Goal: Task Accomplishment & Management: Manage account settings

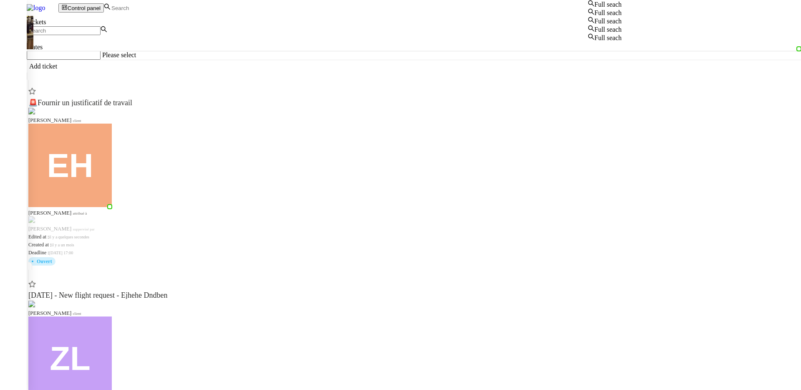
click at [175, 11] on input at bounding box center [147, 8] width 72 height 7
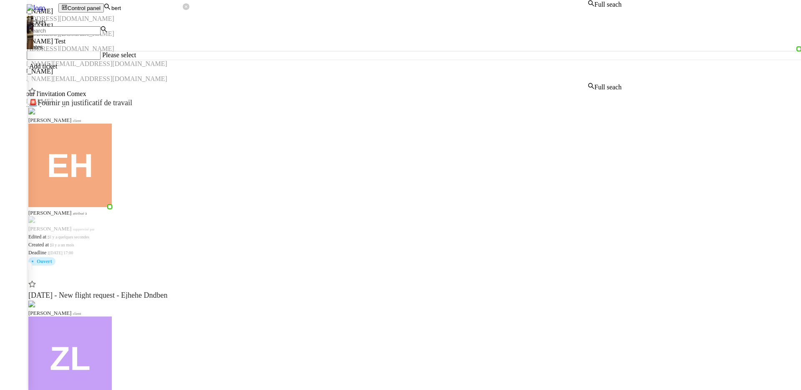
click at [253, 60] on div "Bertrand Canavaggio" at bounding box center [311, 57] width 622 height 8
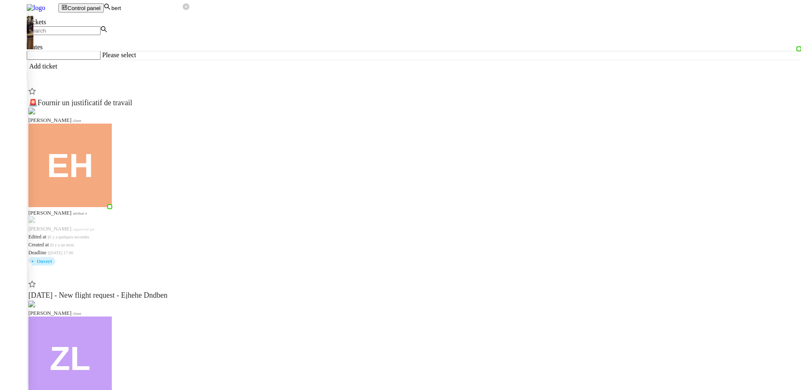
click at [183, 8] on input "bert" at bounding box center [147, 8] width 72 height 7
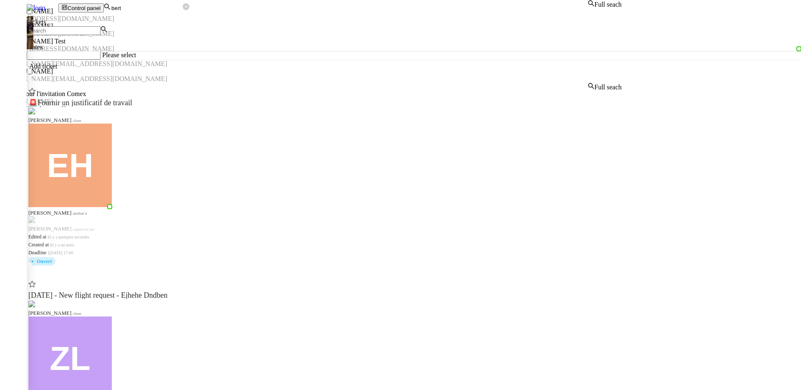
click at [183, 8] on input "bert" at bounding box center [147, 8] width 72 height 7
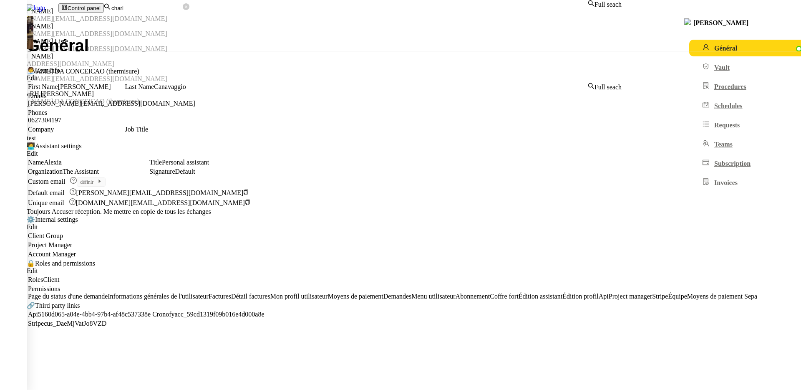
click at [167, 45] on div "[PERSON_NAME] Liste" at bounding box center [311, 42] width 622 height 8
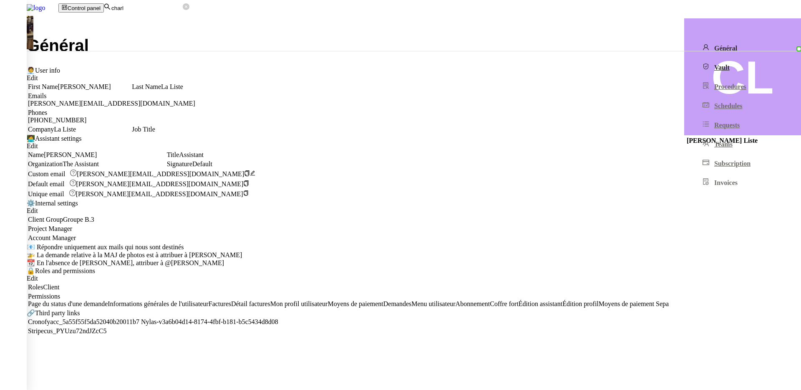
click at [689, 73] on link "Vault" at bounding box center [761, 67] width 144 height 17
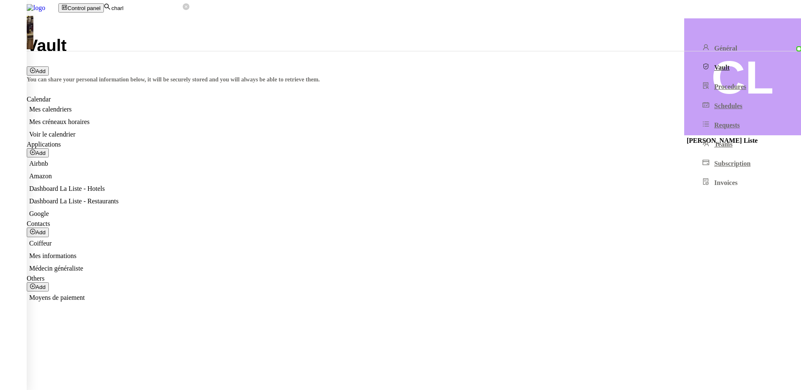
click at [76, 131] on nz-badge "Voir le calendrier" at bounding box center [52, 134] width 46 height 7
click at [180, 10] on input "charl" at bounding box center [147, 8] width 72 height 7
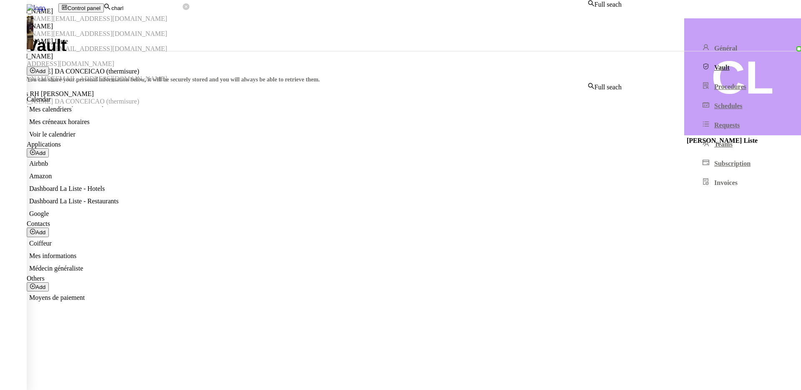
click at [180, 10] on input "charl" at bounding box center [147, 8] width 72 height 7
type input "pa"
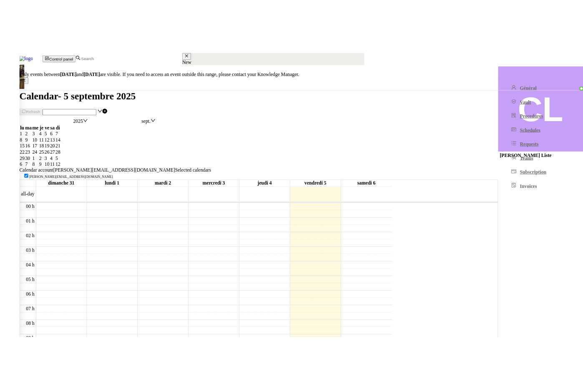
scroll to position [122, 0]
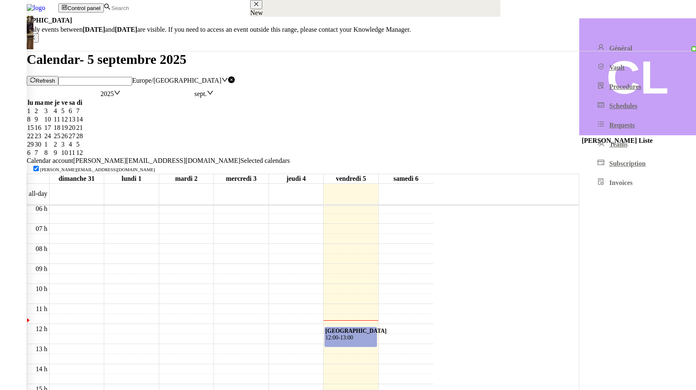
click at [376, 328] on div "Picardie 12:00 - 13:00" at bounding box center [350, 338] width 50 height 20
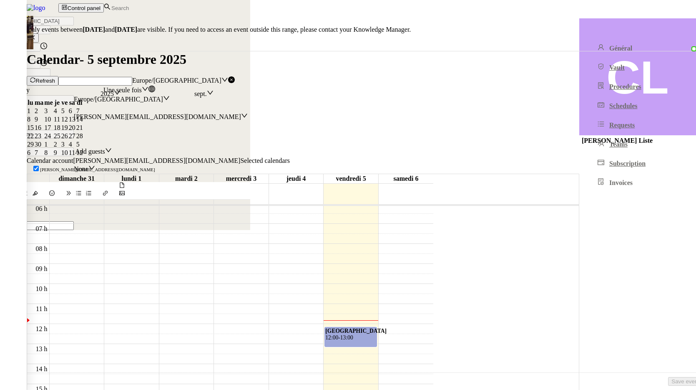
click at [696, 230] on html "Révision 0 1 2 3 4 5 6 7 8 9 Aide 0 1 2 3 4 5 6 7 8 9 To do Tableau des stocks …" at bounding box center [348, 115] width 696 height 230
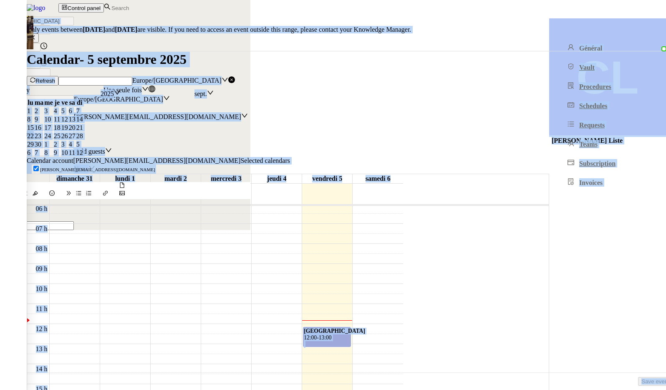
click at [398, 0] on div at bounding box center [333, 0] width 666 height 0
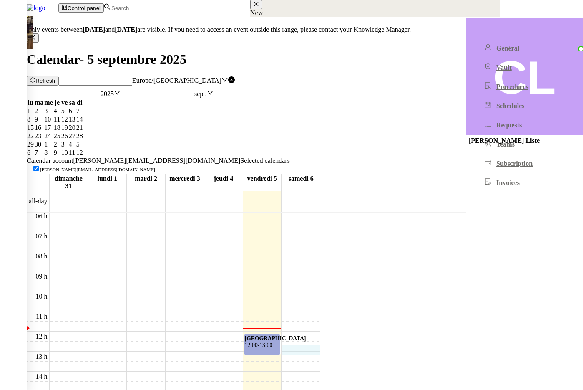
click at [320, 258] on div "00 h 01 h 02 h 03 h 04 h 05 h 06 h 07 h 08 h 09 h 10 h 11 h 12 h 13 h 14 h 15 h…" at bounding box center [173, 331] width 293 height 481
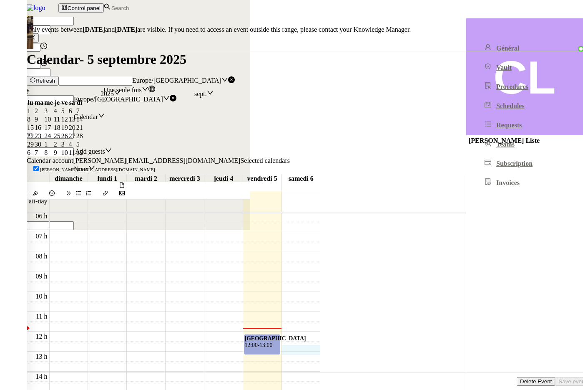
click at [325, 0] on div at bounding box center [291, 0] width 583 height 0
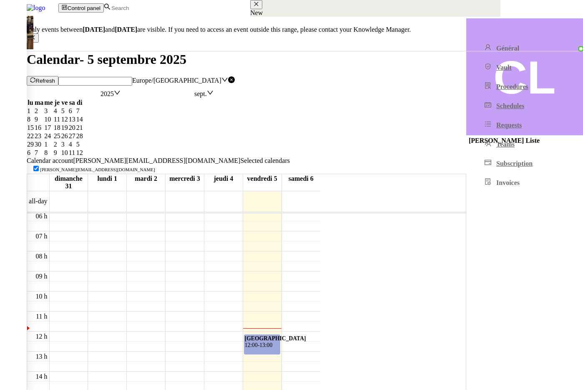
click at [280, 335] on div "Picardie 12:00 - 13:00" at bounding box center [262, 345] width 35 height 20
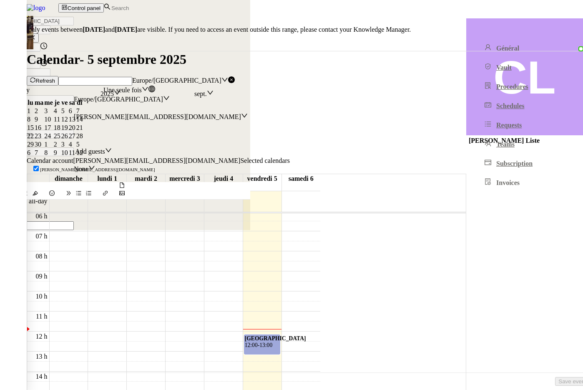
click at [320, 0] on div at bounding box center [291, 0] width 583 height 0
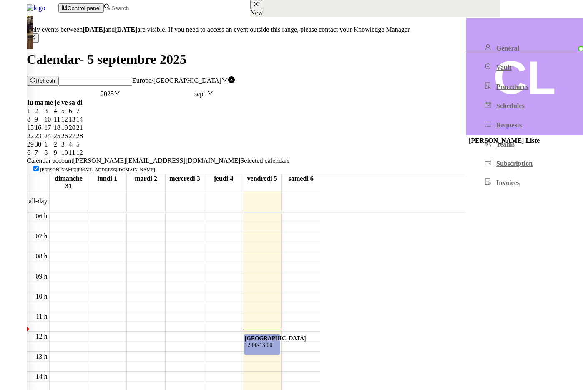
click at [68, 124] on td "12" at bounding box center [65, 119] width 8 height 8
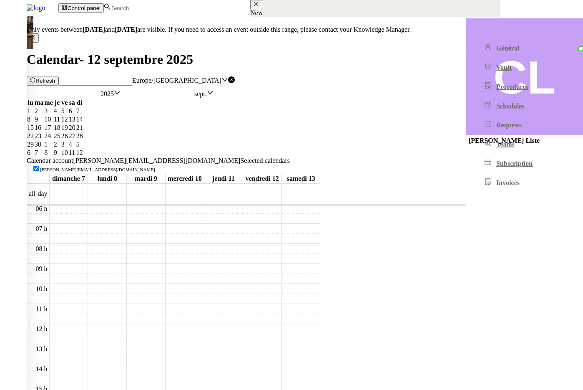
click at [68, 115] on div "5" at bounding box center [64, 111] width 7 height 8
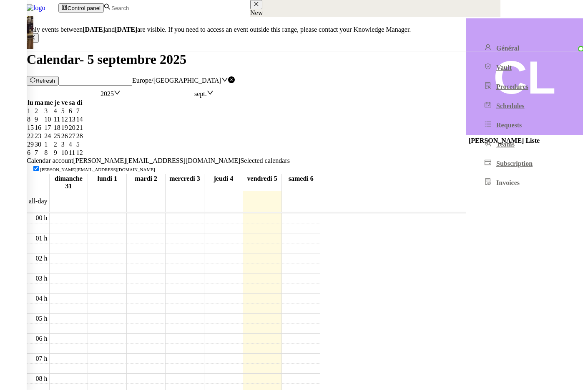
scroll to position [122, 0]
click at [258, 342] on span "12:00" at bounding box center [251, 345] width 13 height 6
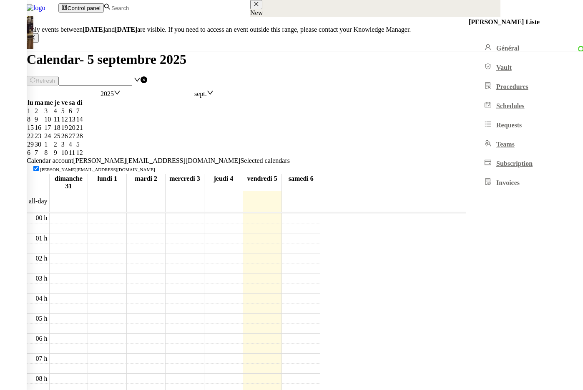
scroll to position [122, 0]
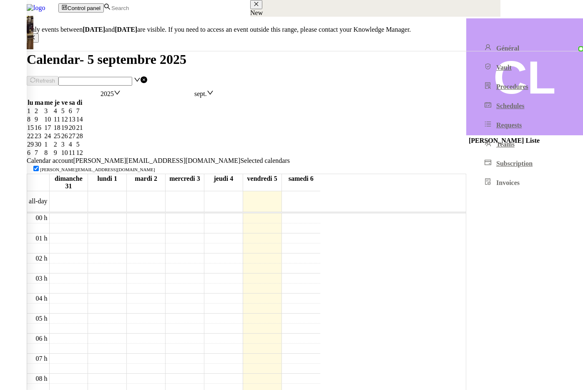
scroll to position [122, 0]
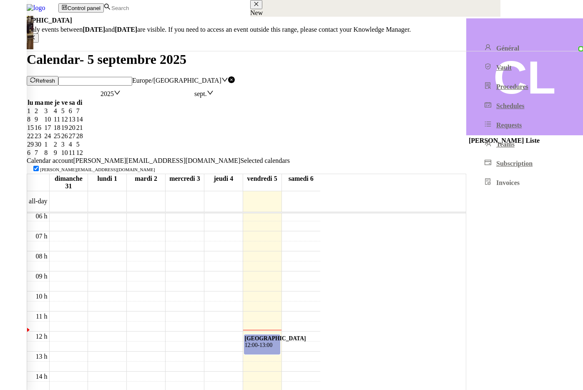
click at [280, 335] on div "Picardie 12:00 - 13:00" at bounding box center [262, 345] width 35 height 20
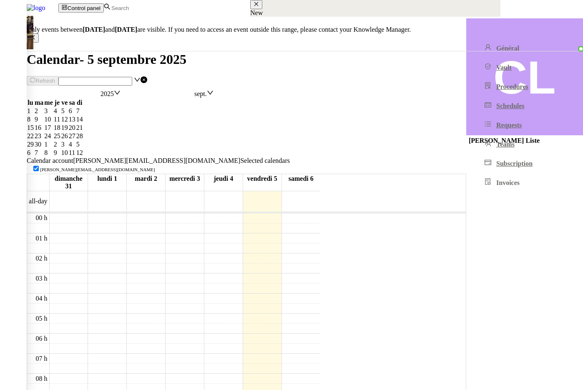
scroll to position [122, 0]
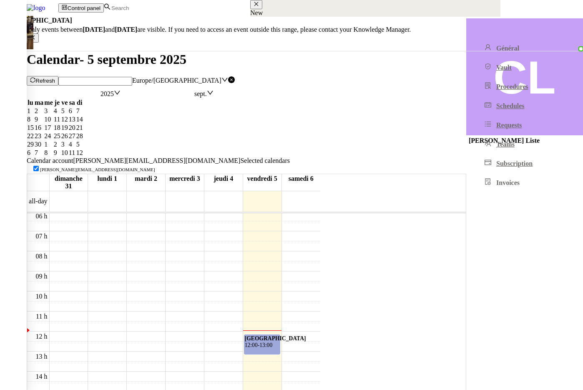
click at [280, 335] on div "Picardie 12:00 - 13:00" at bounding box center [262, 345] width 35 height 20
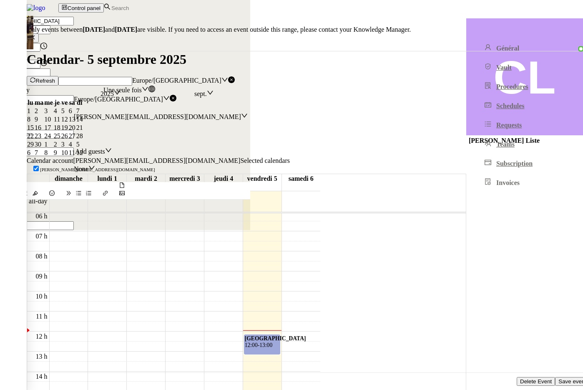
click at [250, 144] on form "Picardie 2025-sept.-05 12:00 to 13:00 2025-sept.-05 All Day Une seule fois Euro…" at bounding box center [125, 123] width 250 height 213
click at [74, 139] on input "search" at bounding box center [37, 134] width 74 height 9
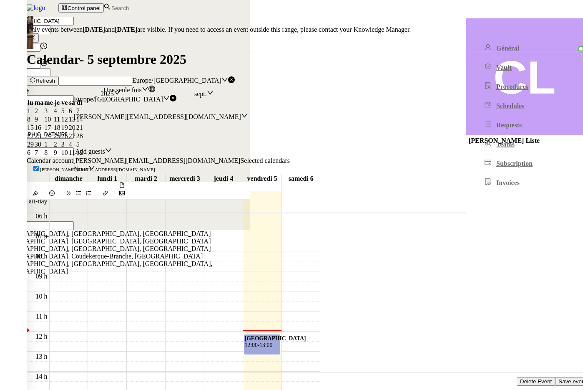
click at [228, 230] on div "Rue de Picardie, Paris, France" at bounding box center [114, 234] width 228 height 8
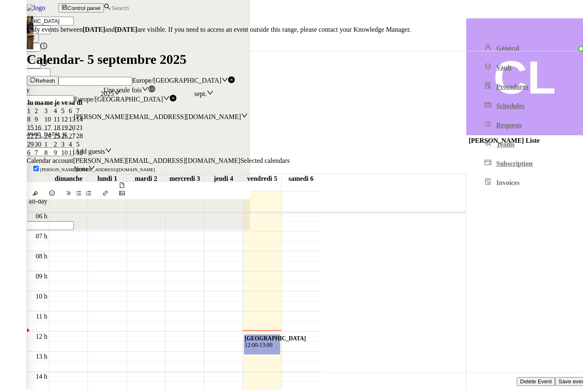
type input "Rue de Picardie, Paris, France"
click at [559, 378] on span "Save event" at bounding box center [573, 381] width 28 height 6
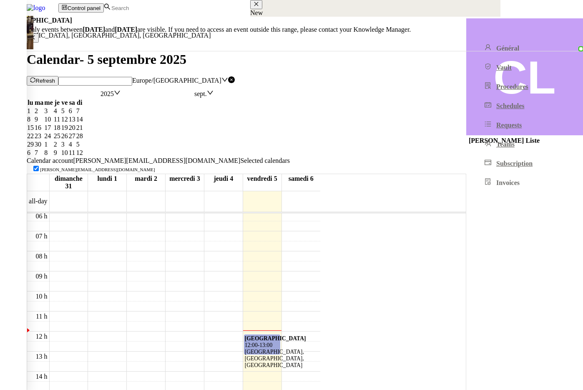
click at [272, 342] on span "13:00" at bounding box center [266, 345] width 13 height 6
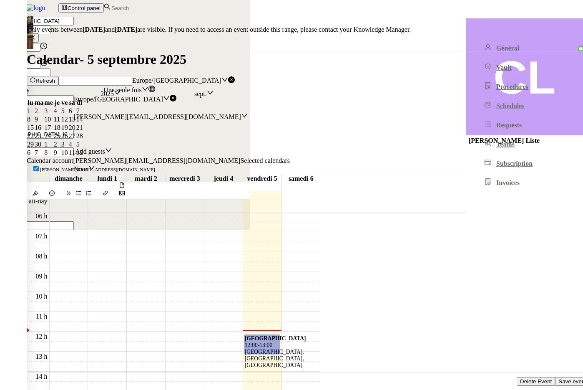
click at [287, 0] on div at bounding box center [291, 0] width 583 height 0
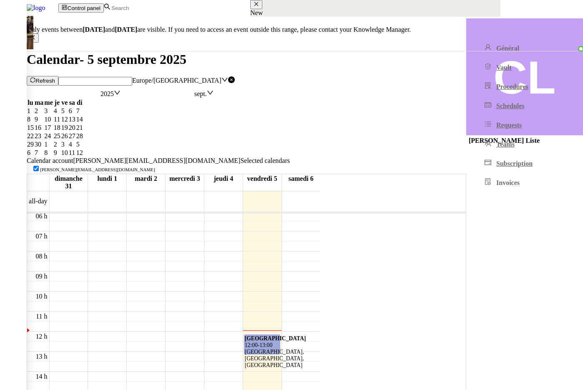
click at [55, 78] on span "Refresh" at bounding box center [45, 81] width 20 height 6
click at [306, 335] on b "[GEOGRAPHIC_DATA]" at bounding box center [275, 338] width 61 height 6
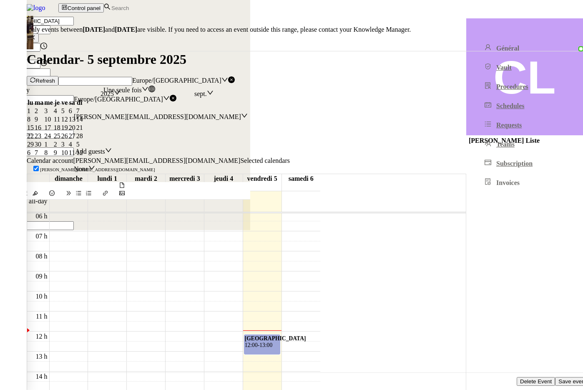
click at [302, 0] on div at bounding box center [291, 0] width 583 height 0
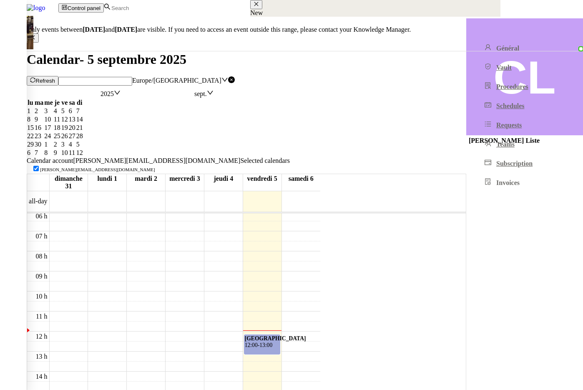
click at [55, 78] on span "Refresh" at bounding box center [45, 81] width 20 height 6
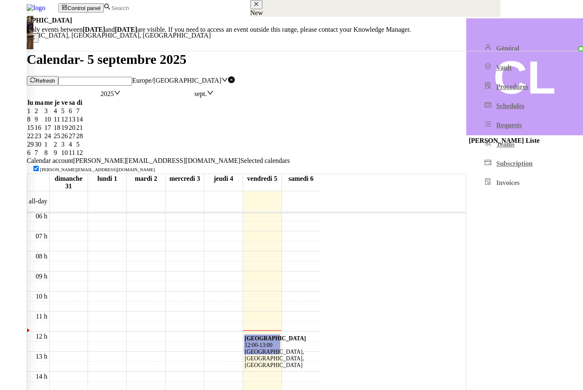
click at [280, 335] on div "Picardie 12:00 - 13:00 Rue de Picardie, Paris, France" at bounding box center [262, 351] width 35 height 33
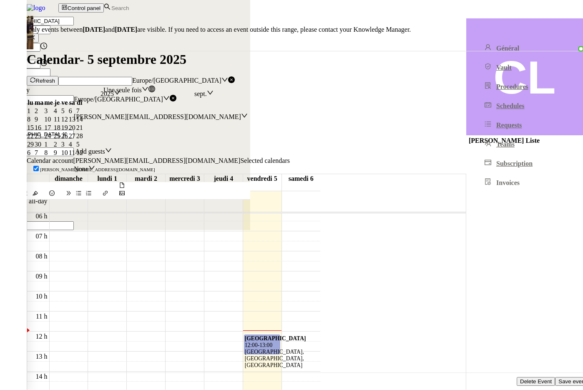
click at [306, 0] on div at bounding box center [291, 0] width 583 height 0
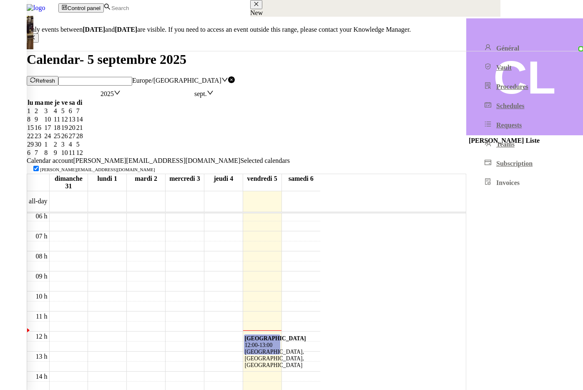
click at [280, 335] on div "Picardie 12:00 - 13:00 Rue de Picardie, Paris, France" at bounding box center [262, 351] width 35 height 33
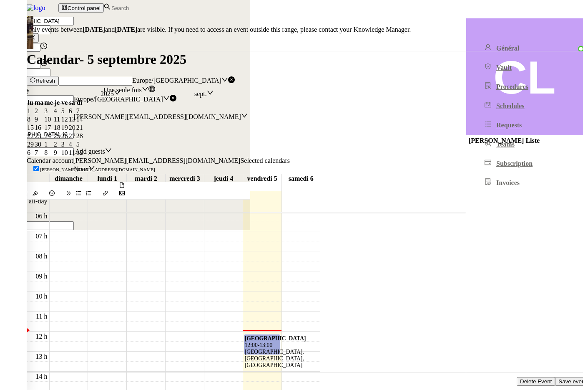
click at [40, 52] on input "12:00" at bounding box center [20, 47] width 40 height 9
click at [428, 335] on div "13" at bounding box center [300, 339] width 567 height 8
type input "13:00"
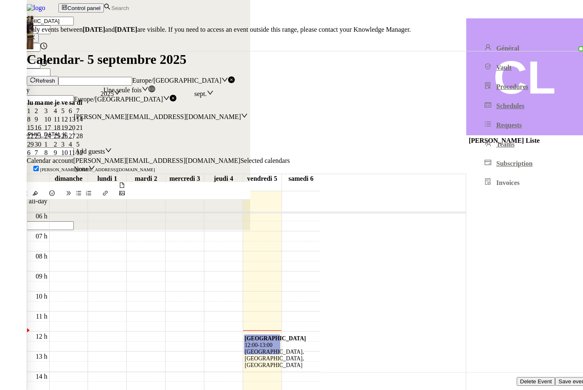
type input "14:00"
click at [559, 378] on span "Save event" at bounding box center [573, 381] width 28 height 6
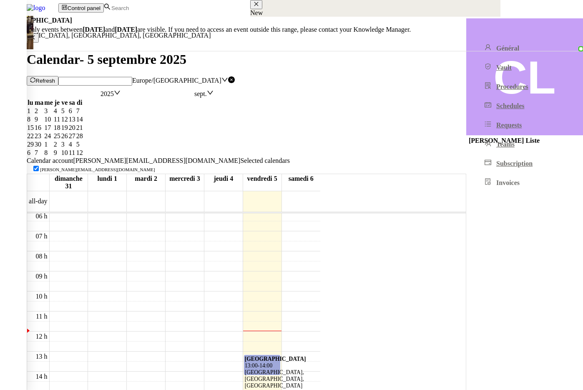
click at [280, 356] on div "Picardie 13:00 - 14:00 [GEOGRAPHIC_DATA], [GEOGRAPHIC_DATA], [GEOGRAPHIC_DATA]" at bounding box center [262, 372] width 35 height 33
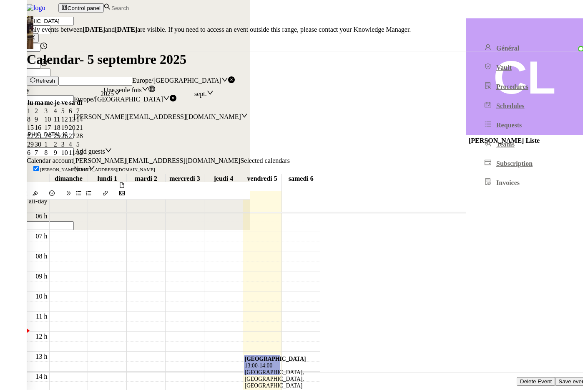
click at [273, 0] on div at bounding box center [291, 0] width 583 height 0
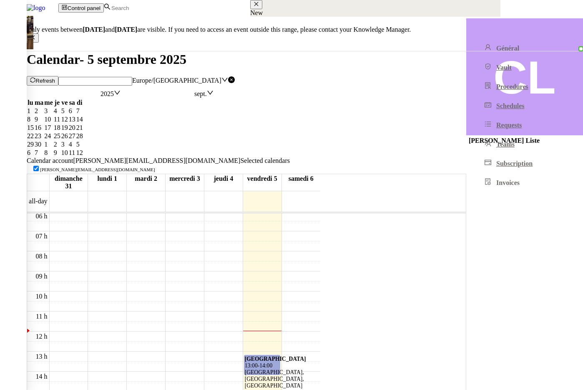
click at [55, 78] on span "Refresh" at bounding box center [45, 81] width 20 height 6
click at [280, 356] on div "Picardie 13:00 - 14:00 [GEOGRAPHIC_DATA], [GEOGRAPHIC_DATA], [GEOGRAPHIC_DATA]" at bounding box center [262, 372] width 35 height 33
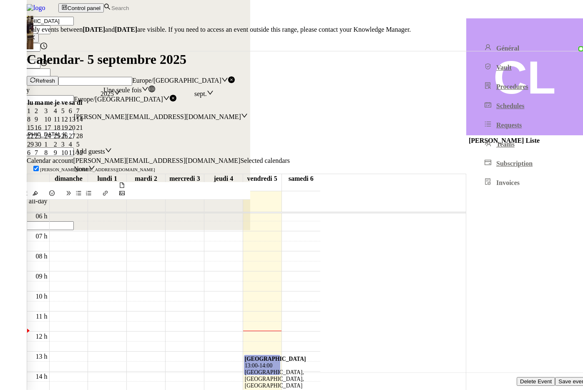
click at [520, 378] on span "Delete Event" at bounding box center [536, 381] width 32 height 6
click at [40, 255] on button "OK" at bounding box center [33, 250] width 15 height 9
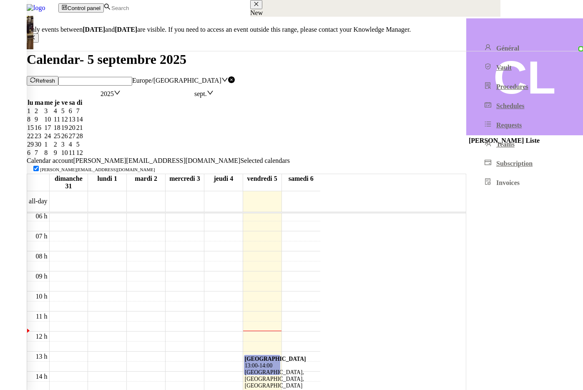
click at [58, 76] on button "Refresh" at bounding box center [43, 80] width 32 height 9
click at [280, 356] on div "Picardie 13:00 - 14:00 Rue de Picardie, Paris, France" at bounding box center [262, 372] width 35 height 33
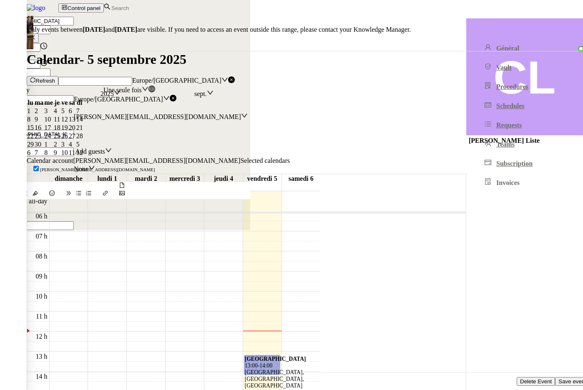
click at [520, 382] on span "Delete Event" at bounding box center [536, 381] width 32 height 6
click at [37, 253] on span "OK" at bounding box center [33, 250] width 8 height 6
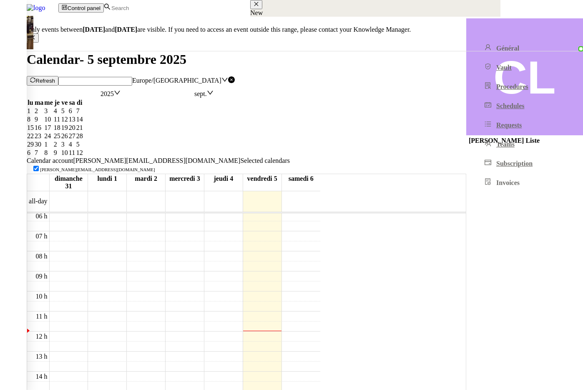
click at [55, 78] on span "Refresh" at bounding box center [45, 81] width 20 height 6
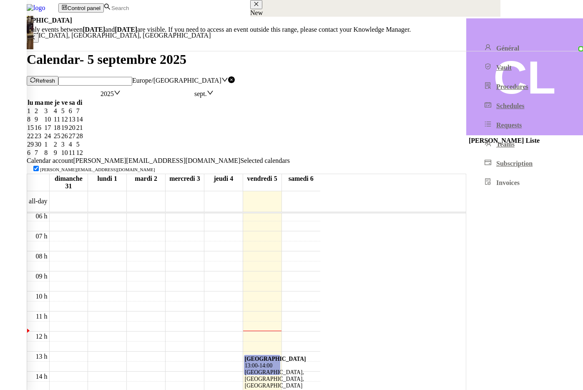
click at [306, 356] on b "Picardie" at bounding box center [275, 359] width 61 height 6
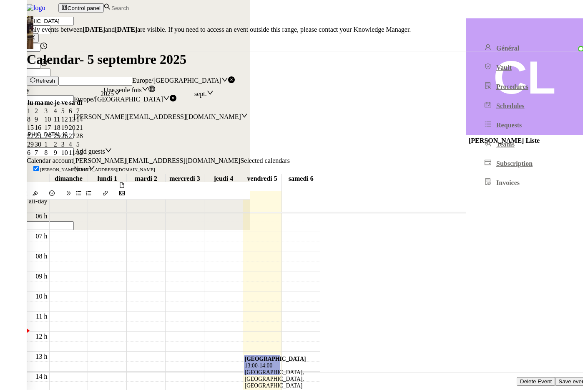
click at [285, 0] on div at bounding box center [291, 0] width 583 height 0
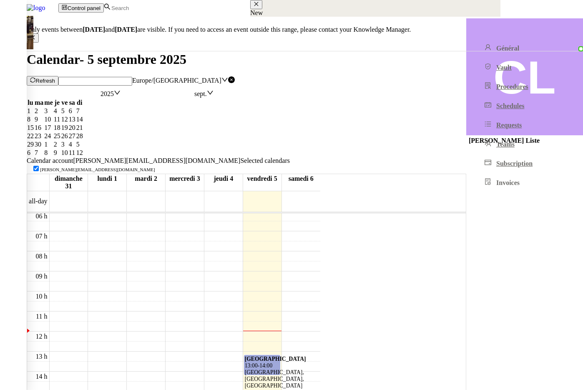
click at [280, 356] on div "Picardie 13:00 - 14:00 Rue de Picardie, Paris, France" at bounding box center [262, 372] width 35 height 33
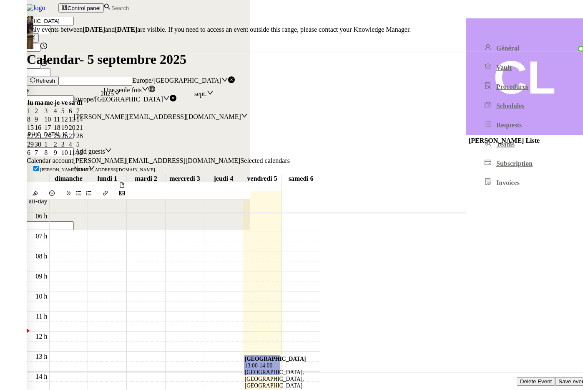
click at [293, 0] on div at bounding box center [291, 0] width 583 height 0
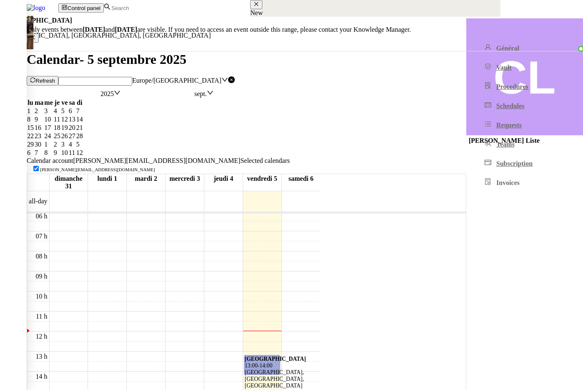
click at [272, 362] on span "14:00" at bounding box center [266, 365] width 13 height 6
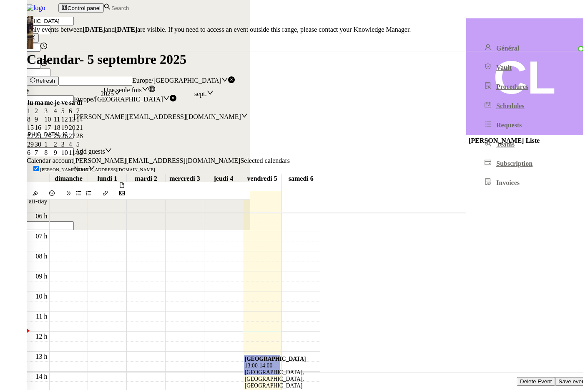
click at [283, 0] on div at bounding box center [291, 0] width 583 height 0
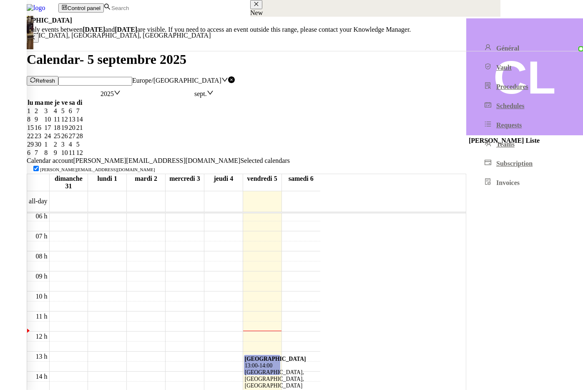
click at [280, 356] on div "Picardie 13:00 - 14:00 Rue de Picardie, Paris, France" at bounding box center [262, 372] width 35 height 33
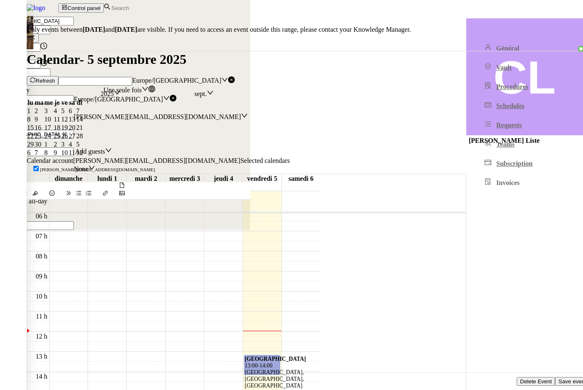
click at [520, 380] on span "Delete Event" at bounding box center [536, 381] width 32 height 6
click at [40, 255] on button "OK" at bounding box center [33, 250] width 15 height 9
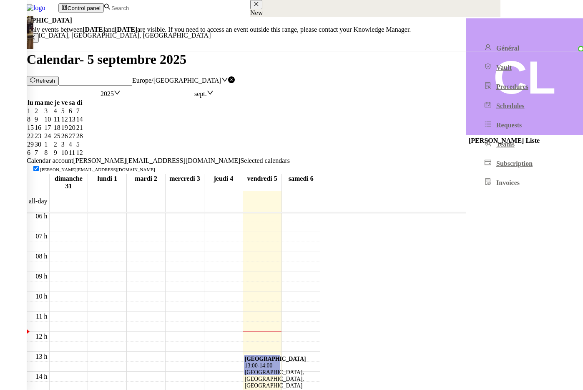
click at [272, 362] on span "14:00" at bounding box center [266, 365] width 13 height 6
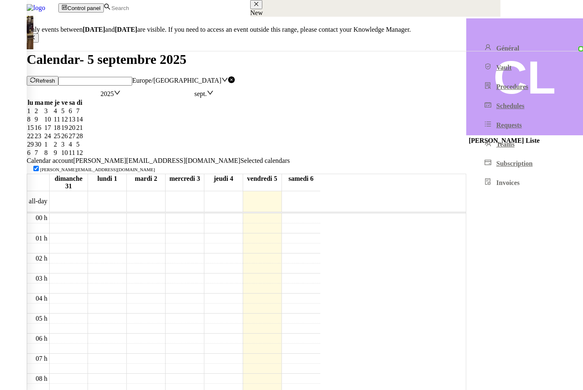
scroll to position [122, 0]
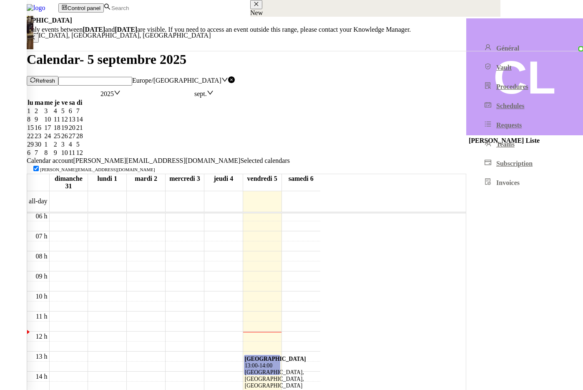
click at [272, 362] on span "14:00" at bounding box center [266, 365] width 13 height 6
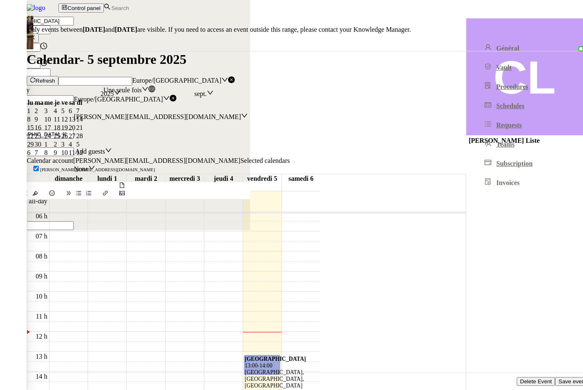
click at [520, 381] on span "Delete Event" at bounding box center [536, 381] width 32 height 6
click at [37, 253] on span "OK" at bounding box center [33, 250] width 8 height 6
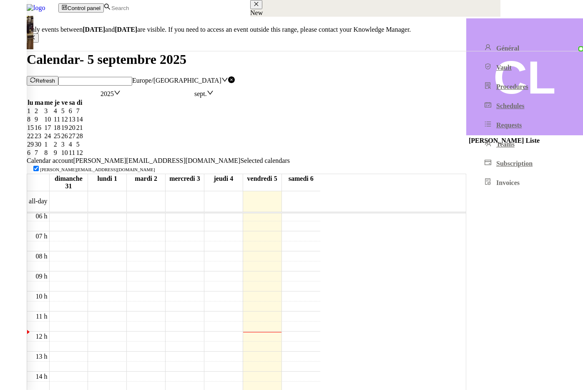
click at [55, 78] on span "Refresh" at bounding box center [45, 81] width 20 height 6
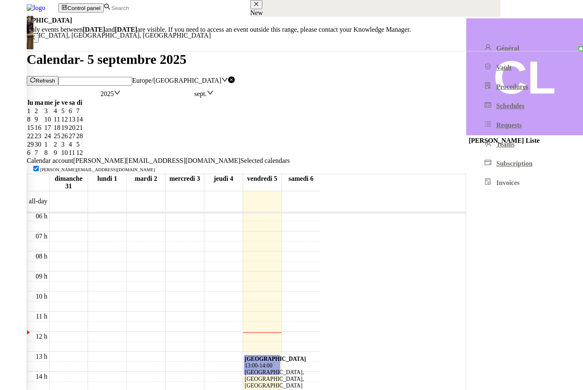
click at [280, 356] on div "Picardie 13:00 - 14:00 Rue de Picardie, Paris, France" at bounding box center [262, 372] width 35 height 33
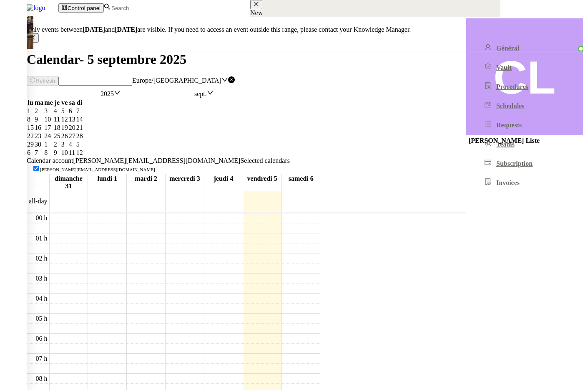
scroll to position [122, 0]
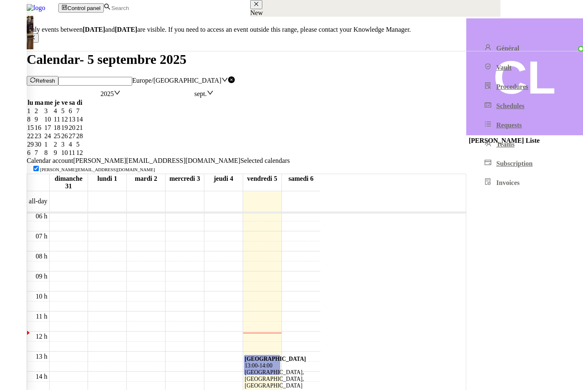
click at [280, 356] on div "Picardie 13:00 - 14:00 [GEOGRAPHIC_DATA], [GEOGRAPHIC_DATA], [GEOGRAPHIC_DATA]" at bounding box center [262, 372] width 35 height 33
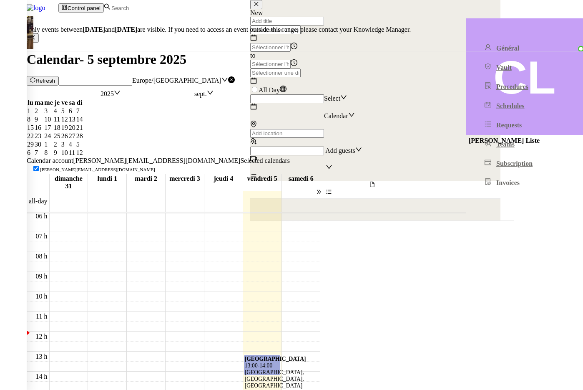
click at [272, 362] on span "14:00" at bounding box center [266, 365] width 13 height 6
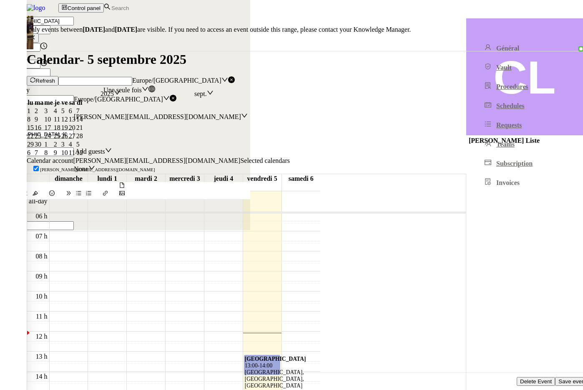
click at [520, 383] on span "Delete Event" at bounding box center [536, 381] width 32 height 6
click at [74, 25] on input "[GEOGRAPHIC_DATA]" at bounding box center [37, 21] width 74 height 9
click at [520, 378] on span "Delete Event" at bounding box center [536, 381] width 32 height 6
click at [37, 253] on span "OK" at bounding box center [33, 250] width 8 height 6
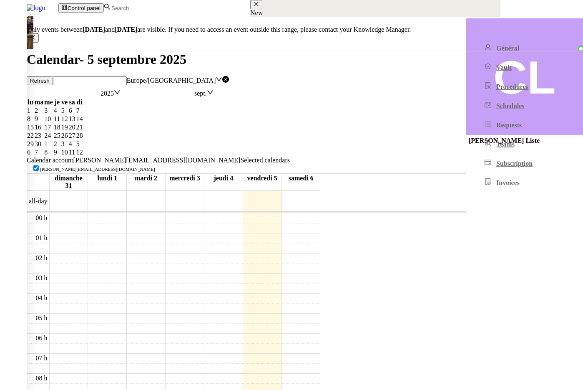
scroll to position [122, 0]
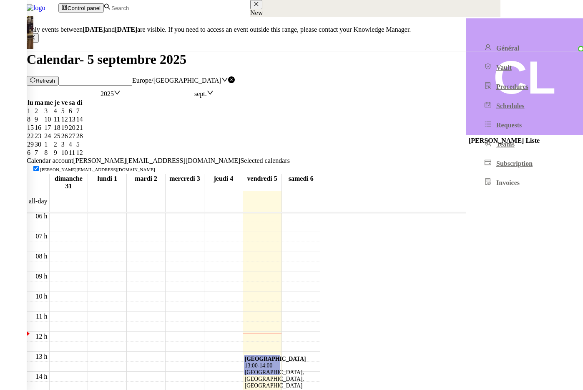
click at [280, 356] on div "Picardie 13:00 - 14:00 [GEOGRAPHIC_DATA], [GEOGRAPHIC_DATA], [GEOGRAPHIC_DATA]" at bounding box center [262, 372] width 35 height 33
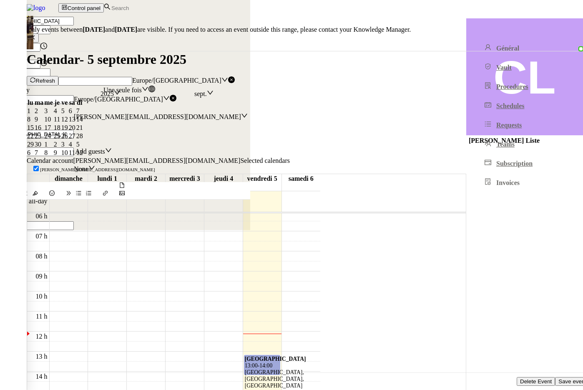
click at [520, 378] on span "Delete Event" at bounding box center [536, 381] width 32 height 6
click at [37, 253] on span "OK" at bounding box center [33, 250] width 8 height 6
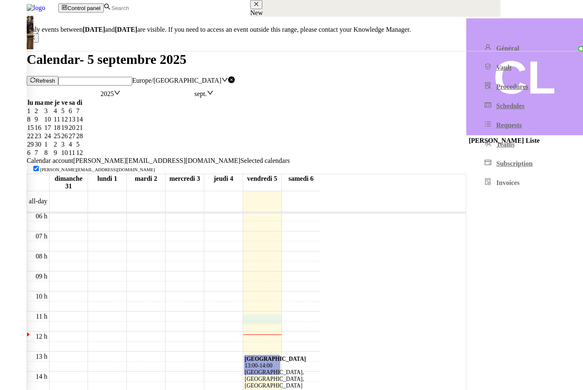
click at [320, 229] on div "00 h 01 h 02 h 03 h 04 h 05 h 06 h 07 h 08 h 09 h 10 h 11 h 12 h 13 h 14 h 15 h…" at bounding box center [173, 331] width 293 height 481
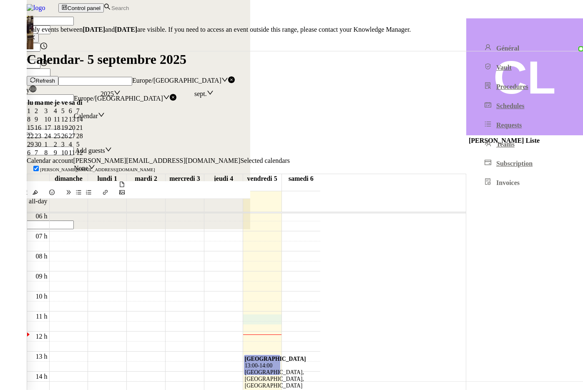
click at [74, 25] on input at bounding box center [37, 21] width 74 height 9
type input "test"
click at [74, 121] on input at bounding box center [37, 116] width 74 height 9
click at [228, 229] on div "charles@laliste.com" at bounding box center [114, 233] width 228 height 8
click at [105, 154] on nz-select-top-control "Add guests" at bounding box center [52, 150] width 105 height 7
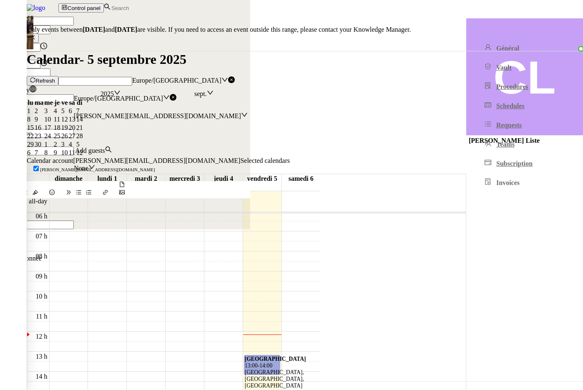
click at [250, 72] on form "test 2025-sept.-05 11:00 to 11:30 2025-sept.-05 All Day Europe/Paris charles@la…" at bounding box center [125, 123] width 250 height 212
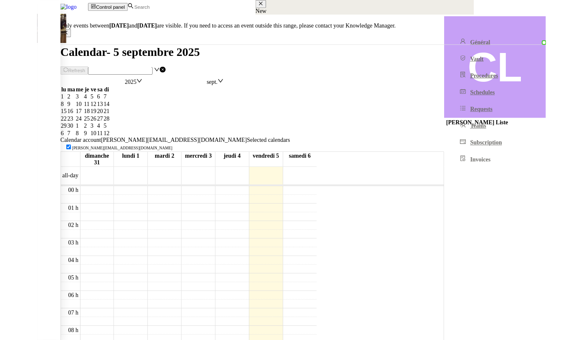
scroll to position [122, 0]
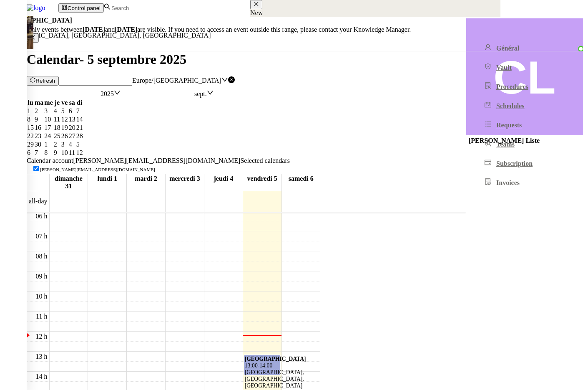
click at [280, 356] on div "Picardie 13:00 - 14:00 Rue de Picardie, Paris, France" at bounding box center [262, 372] width 35 height 33
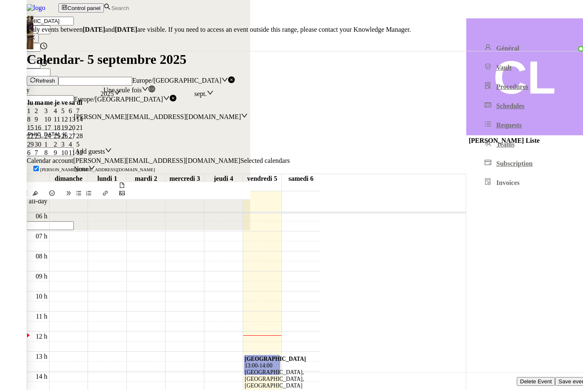
click at [301, 0] on div at bounding box center [291, 0] width 583 height 0
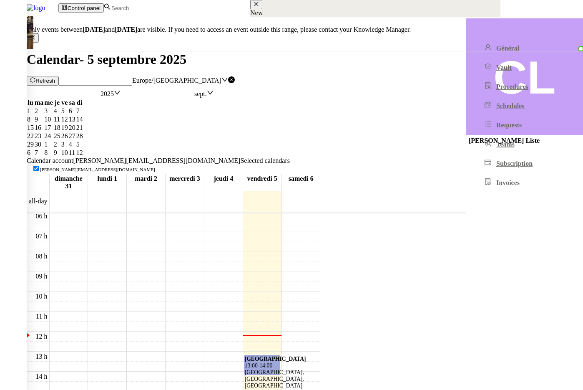
click at [320, 229] on div "00 h 01 h 02 h 03 h 04 h 05 h 06 h 07 h 08 h 09 h 10 h 11 h 12 h 13 h 14 h 15 h…" at bounding box center [173, 331] width 293 height 481
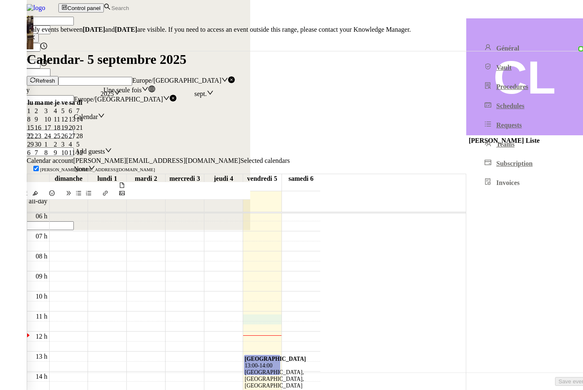
click at [74, 25] on input at bounding box center [37, 21] width 74 height 9
click at [74, 120] on input at bounding box center [37, 117] width 74 height 9
click at [228, 230] on div "[PERSON_NAME][EMAIL_ADDRESS][DOMAIN_NAME]" at bounding box center [114, 234] width 228 height 8
click at [74, 25] on input at bounding box center [37, 21] width 74 height 9
type input "yy"
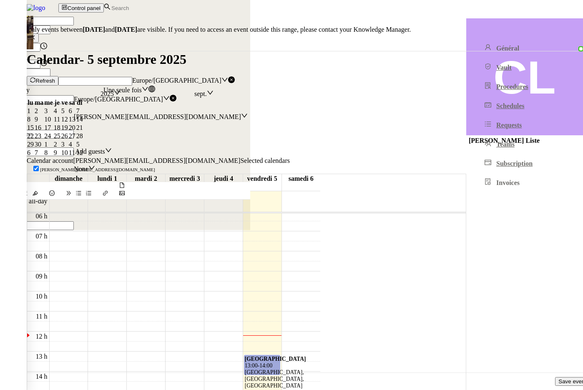
click at [250, 230] on div "yy 2025-sept.-05 11:00 to 11:30 2025-sept.-05 All Day Une seule fois Europe/Par…" at bounding box center [125, 123] width 250 height 213
click at [555, 385] on button "Save event" at bounding box center [572, 381] width 35 height 9
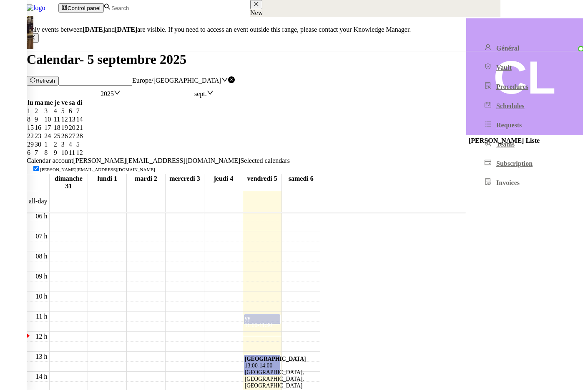
click at [280, 315] on div "yy 11:00 - 11:30" at bounding box center [262, 325] width 35 height 20
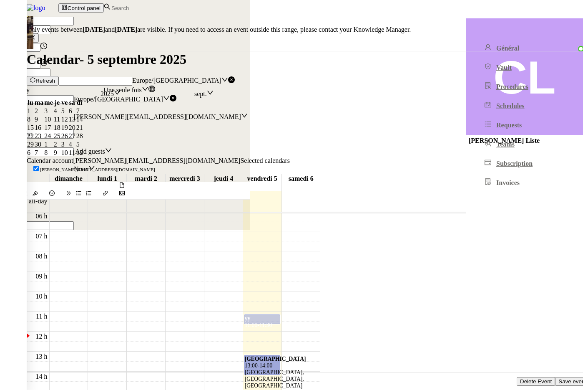
click at [520, 382] on span "Delete Event" at bounding box center [536, 381] width 32 height 6
click at [37, 253] on span "OK" at bounding box center [33, 250] width 8 height 6
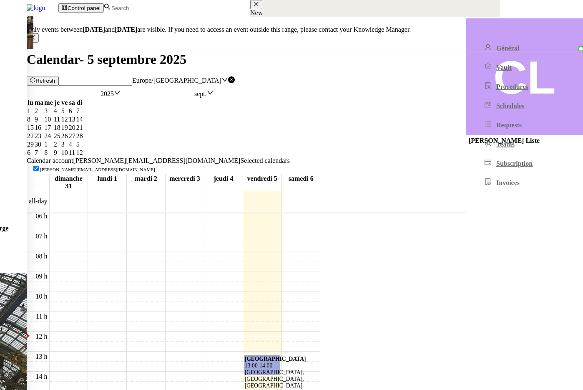
click at [55, 78] on span "Refresh" at bounding box center [45, 81] width 20 height 6
click at [306, 356] on b "[GEOGRAPHIC_DATA]" at bounding box center [275, 359] width 61 height 6
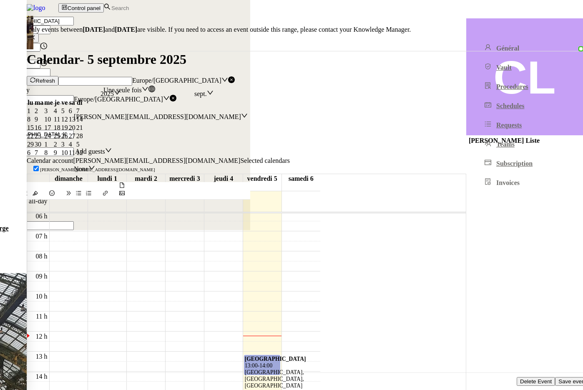
click at [520, 380] on span "Delete Event" at bounding box center [536, 381] width 32 height 6
click at [386, 255] on div "Are you sure? Annuler OK" at bounding box center [291, 242] width 583 height 25
click at [37, 253] on span "OK" at bounding box center [33, 250] width 8 height 6
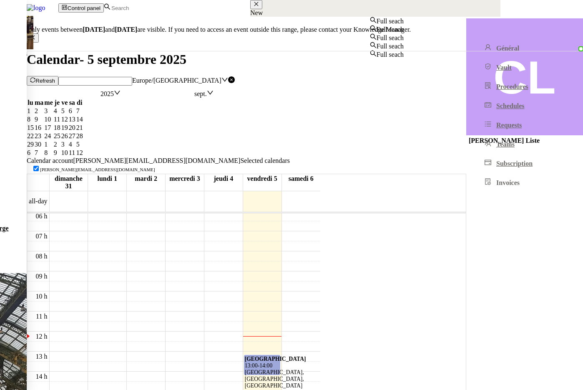
click at [182, 6] on input at bounding box center [147, 8] width 72 height 7
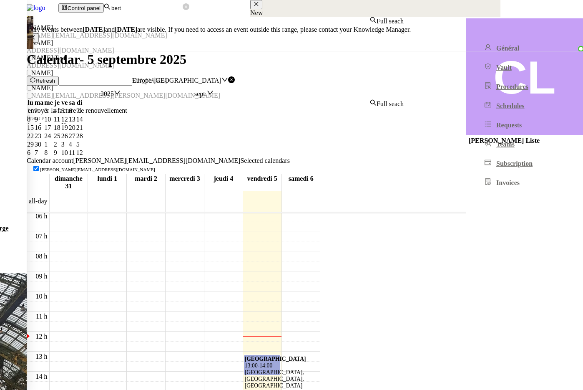
click at [227, 69] on nz-auto-option "Bertrand Canavaggio bertrand@team.theassistant.com" at bounding box center [202, 76] width 404 height 15
type input "bert"
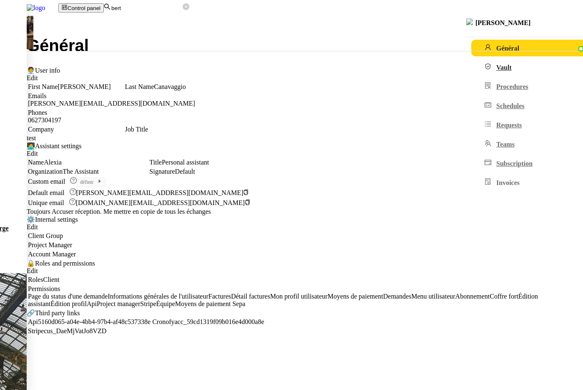
click at [472, 67] on link "Vault" at bounding box center [544, 67] width 144 height 17
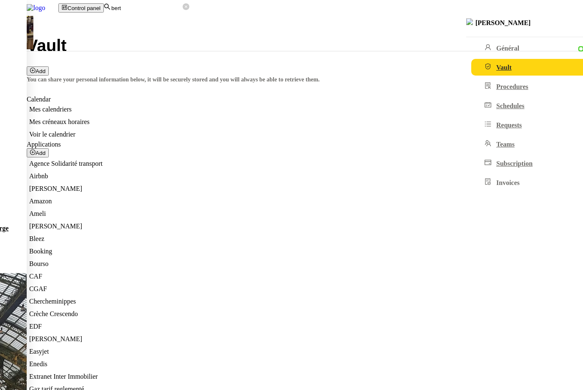
click at [76, 131] on span "Voir le calendrier" at bounding box center [52, 134] width 46 height 7
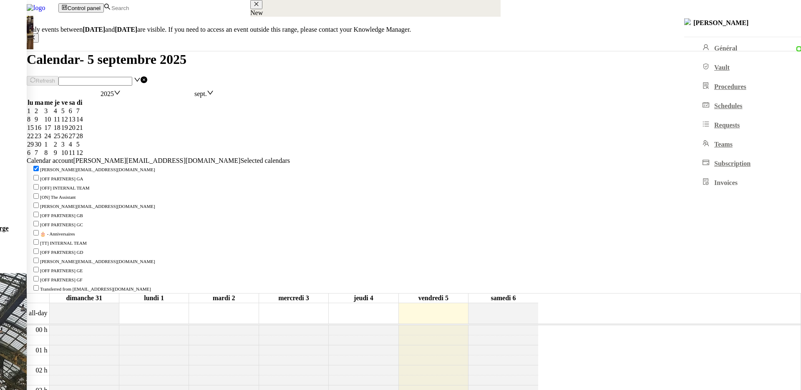
scroll to position [122, 0]
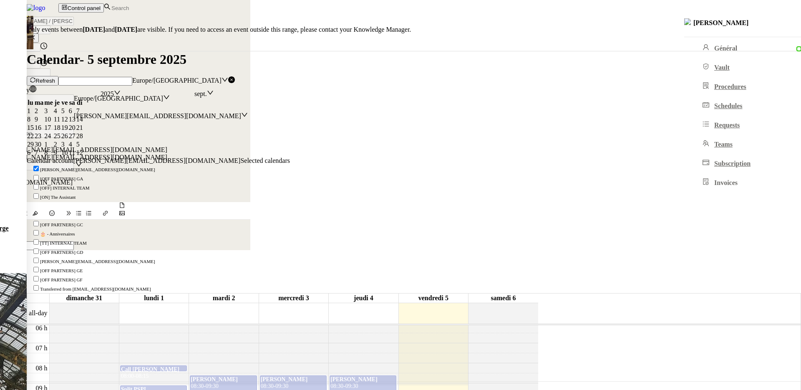
click at [467, 0] on div at bounding box center [400, 0] width 801 height 0
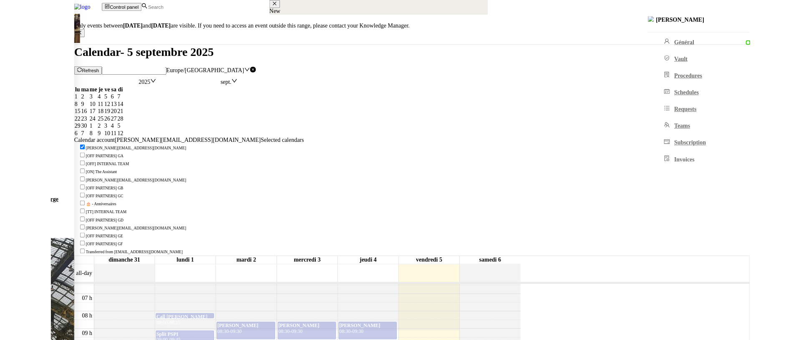
scroll to position [138, 0]
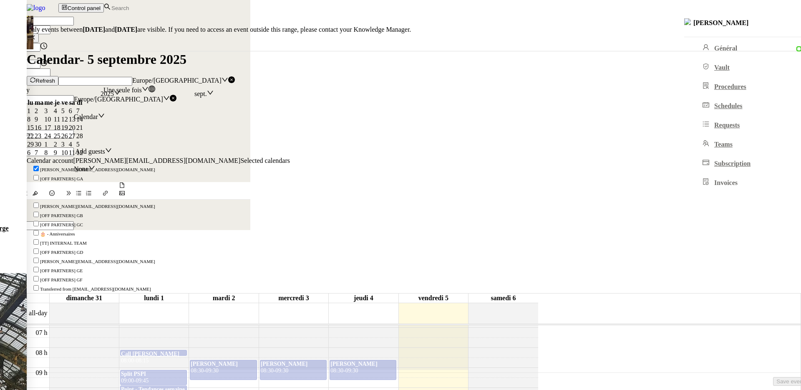
click at [74, 25] on input at bounding box center [37, 21] width 74 height 9
type input "efef"
click at [74, 121] on input at bounding box center [37, 117] width 74 height 9
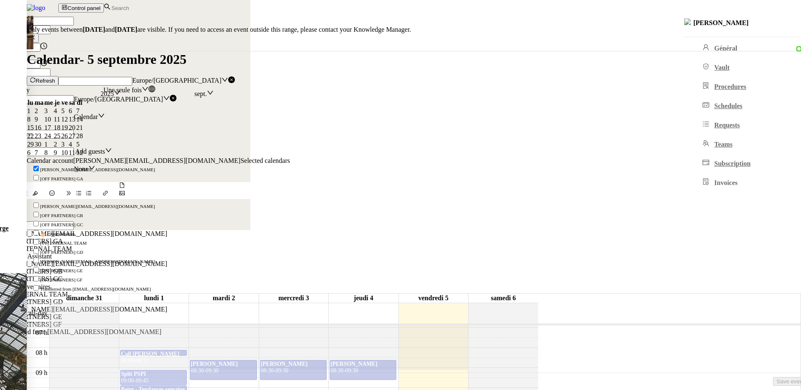
drag, startPoint x: 600, startPoint y: 124, endPoint x: 601, endPoint y: 135, distance: 11.3
click at [228, 230] on div "bertrand@team.theassistant.com" at bounding box center [114, 234] width 228 height 8
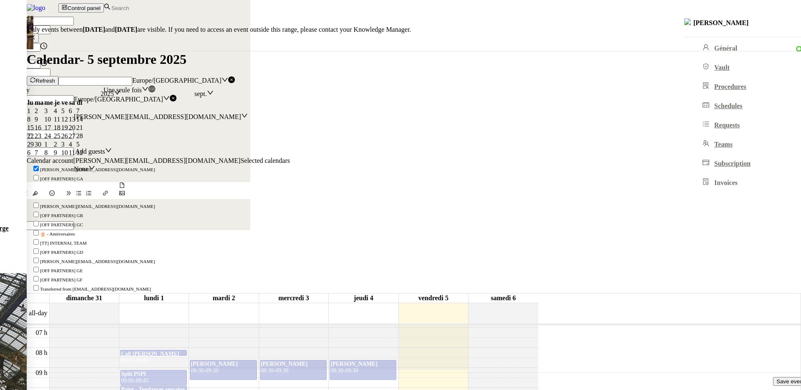
click at [777, 384] on span "Save event" at bounding box center [791, 381] width 28 height 6
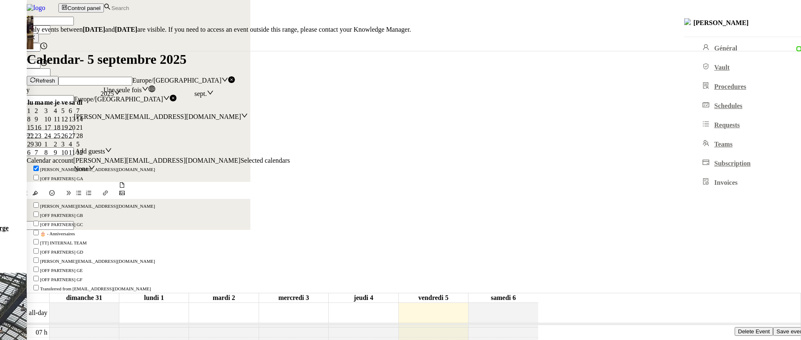
click at [738, 328] on span "Delete Event" at bounding box center [754, 331] width 32 height 6
click at [40, 255] on button "OK" at bounding box center [33, 250] width 15 height 9
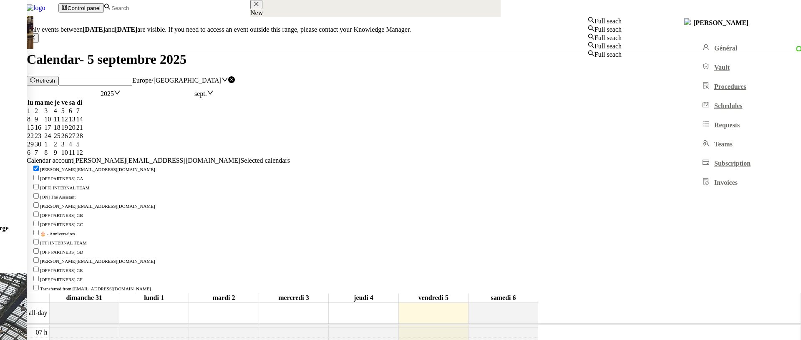
click at [183, 12] on input at bounding box center [147, 8] width 72 height 7
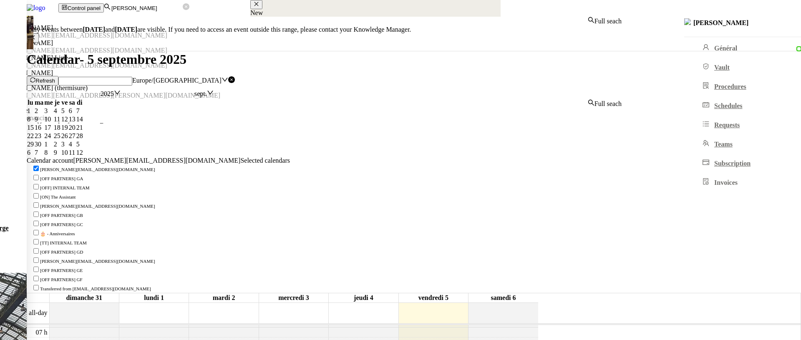
click at [235, 47] on div "Charles Pebereau" at bounding box center [311, 43] width 622 height 8
type input "charles"
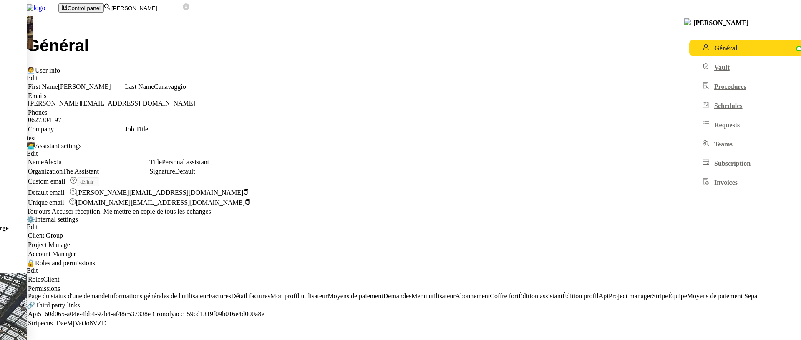
click at [183, 8] on input "charles" at bounding box center [147, 8] width 72 height 7
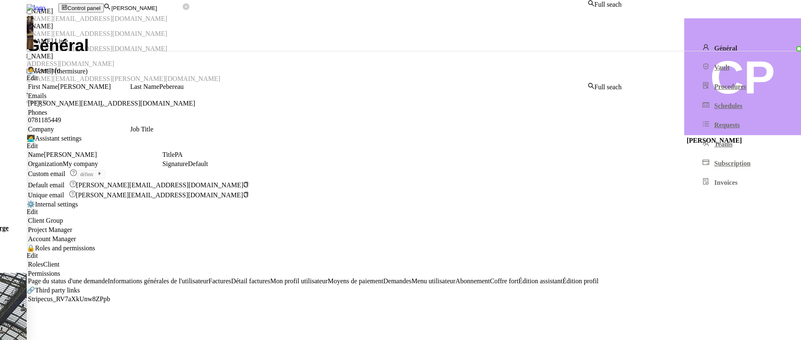
click at [211, 45] on div "[PERSON_NAME] Liste" at bounding box center [311, 42] width 622 height 8
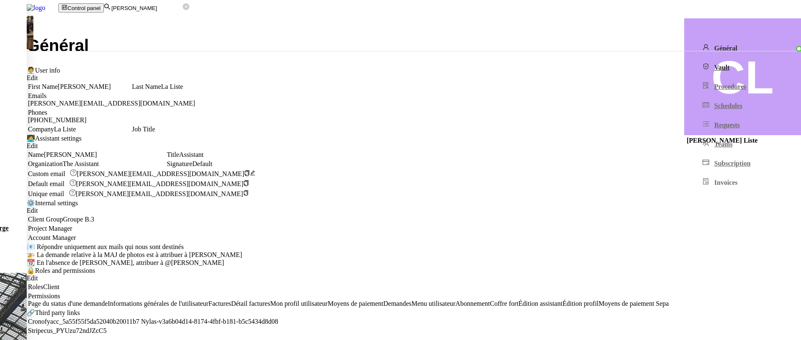
click at [689, 66] on link "Vault" at bounding box center [761, 67] width 144 height 17
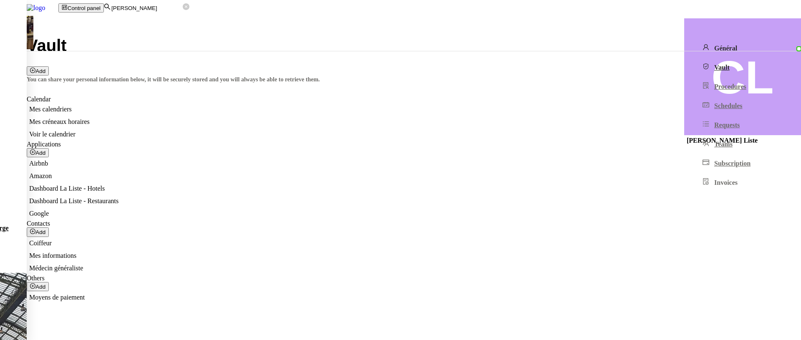
click at [689, 53] on link "Général" at bounding box center [761, 48] width 144 height 17
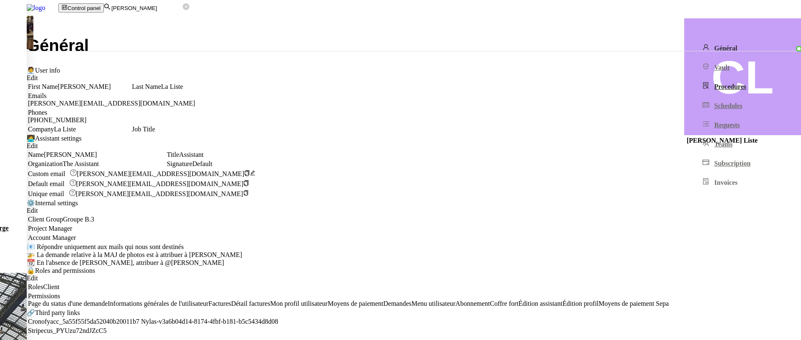
click at [689, 95] on link "Procedures" at bounding box center [761, 86] width 144 height 17
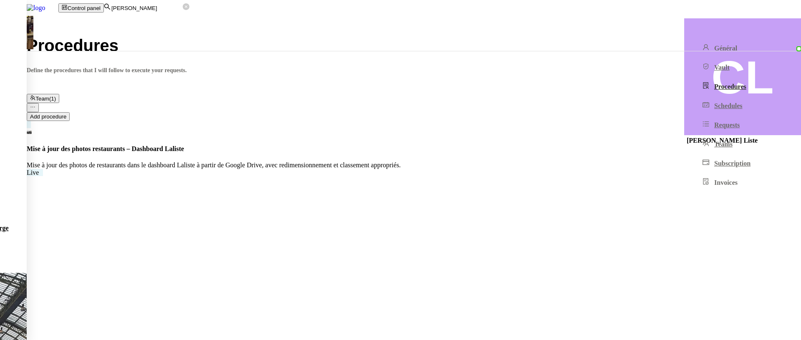
click at [253, 145] on h4 "Mise à jour des photos restaurants – Dashboard Laliste" at bounding box center [414, 149] width 774 height 8
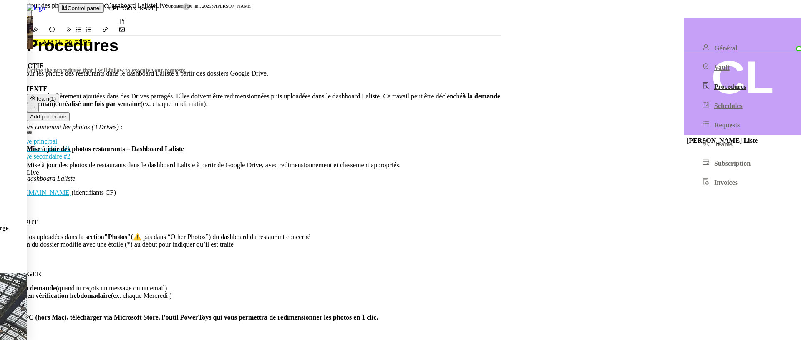
scroll to position [130, 0]
click at [216, 0] on div at bounding box center [400, 0] width 801 height 0
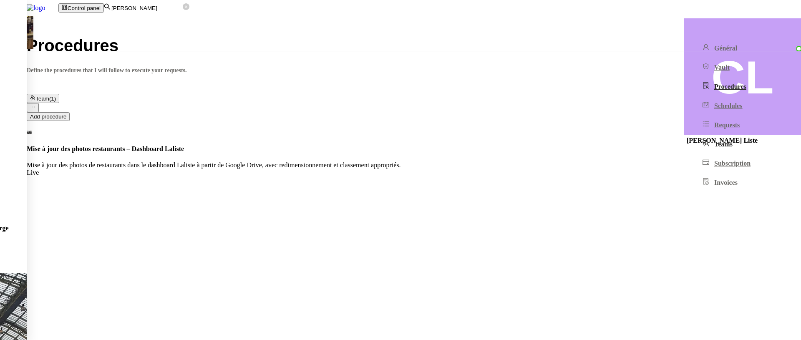
click at [689, 152] on link "Teams" at bounding box center [761, 144] width 144 height 17
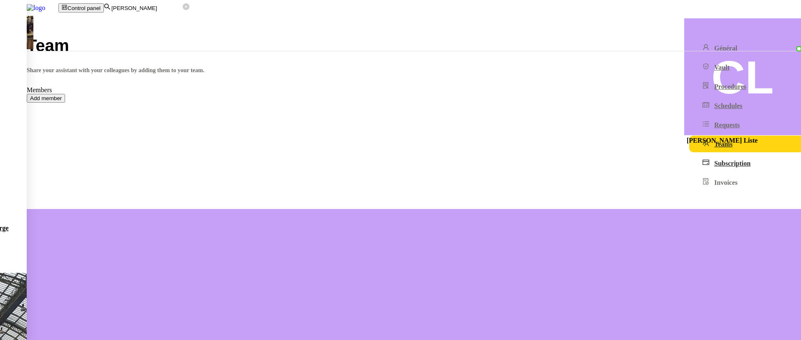
click at [689, 171] on link "Subscription" at bounding box center [761, 163] width 144 height 17
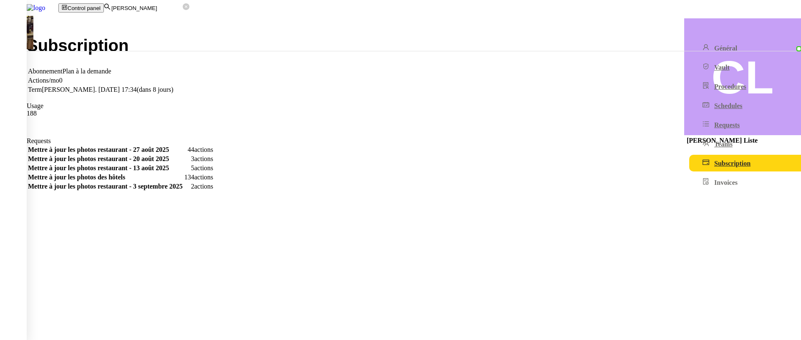
click at [684, 149] on ul "Général Vault Procedures Schedules Requests Teams Subscription Invoices" at bounding box center [747, 115] width 127 height 151
click at [689, 152] on link "Teams" at bounding box center [761, 144] width 144 height 17
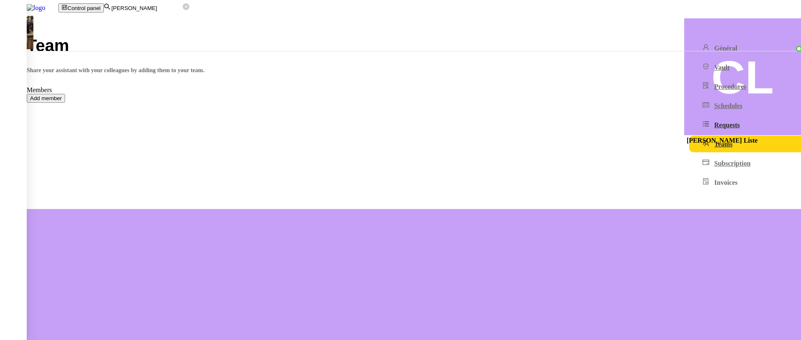
click at [689, 127] on link "Requests" at bounding box center [761, 124] width 144 height 17
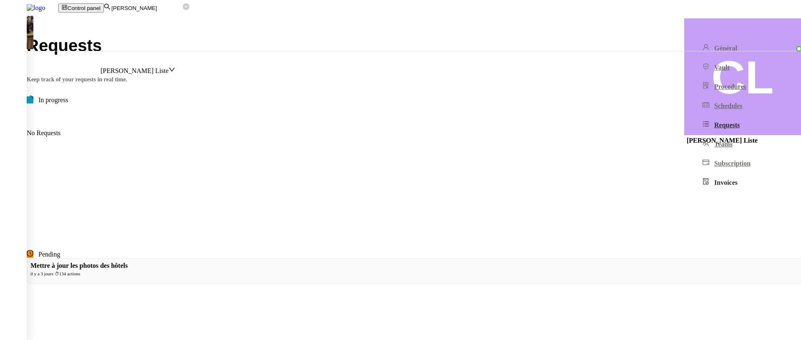
click at [714, 186] on span "Invoices" at bounding box center [725, 182] width 23 height 7
click at [689, 52] on link "Général" at bounding box center [761, 48] width 144 height 17
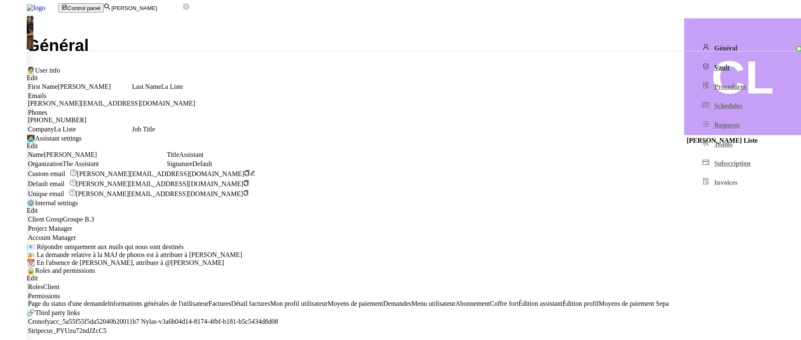
click at [689, 71] on link "Vault" at bounding box center [761, 67] width 144 height 17
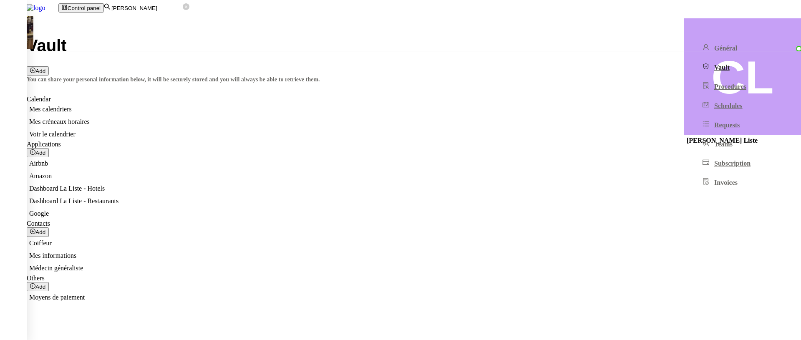
click at [76, 131] on span "Voir le calendrier" at bounding box center [52, 134] width 46 height 7
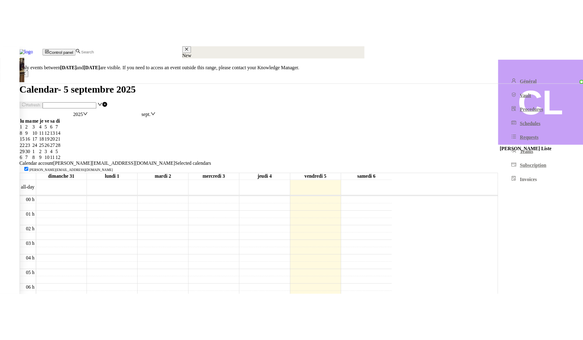
scroll to position [122, 0]
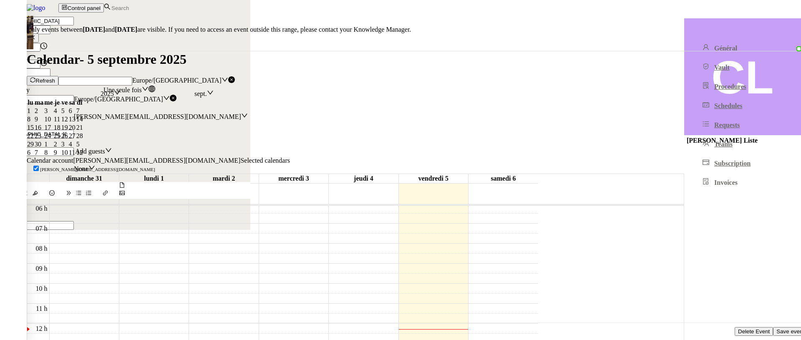
click at [738, 328] on span "Delete Event" at bounding box center [754, 331] width 32 height 6
click at [37, 253] on span "OK" at bounding box center [33, 250] width 8 height 6
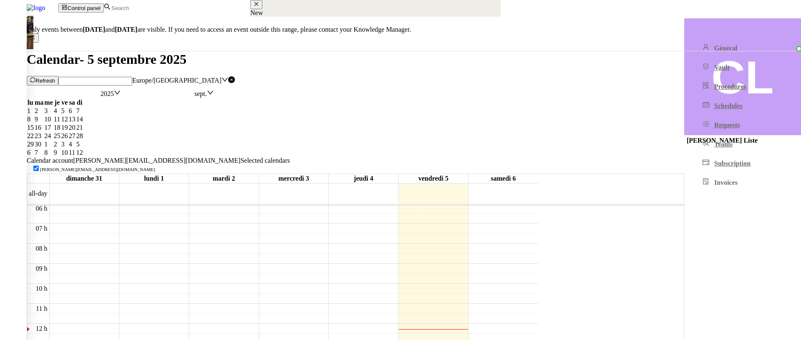
click at [35, 77] on icon at bounding box center [32, 79] width 5 height 5
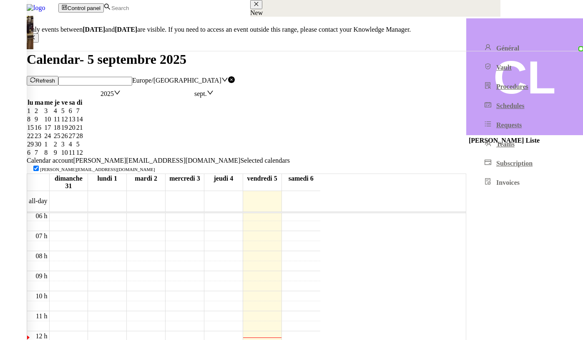
click at [55, 78] on span "Refresh" at bounding box center [45, 81] width 20 height 6
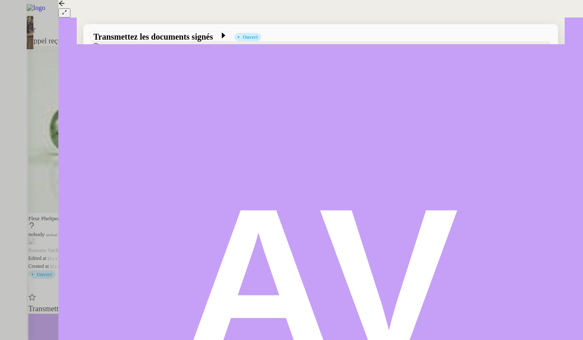
scroll to position [137, 0]
click at [48, 210] on div at bounding box center [291, 170] width 583 height 340
